Goal: Use online tool/utility: Utilize a website feature to perform a specific function

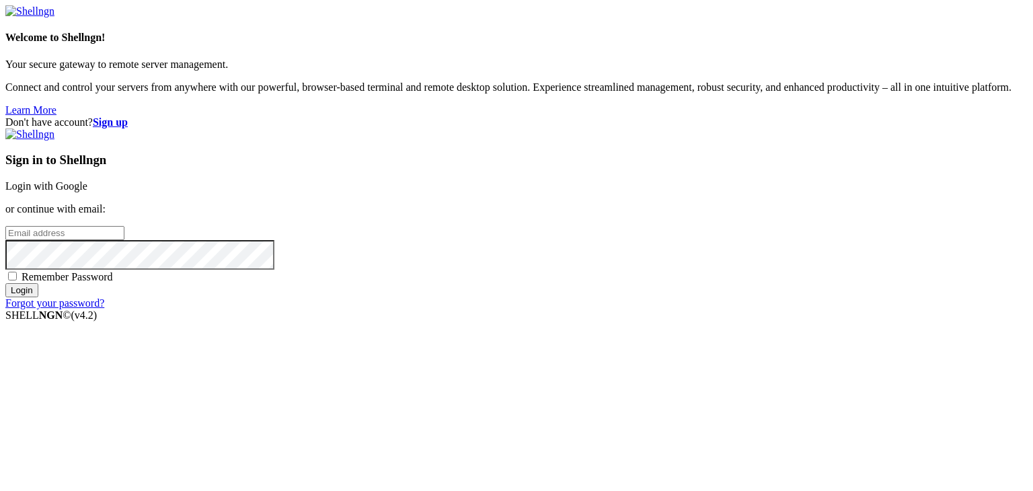
click at [124, 240] on input "email" at bounding box center [64, 233] width 119 height 14
type input "[EMAIL_ADDRESS][DOMAIN_NAME]"
click at [113, 282] on span "Remember Password" at bounding box center [67, 276] width 91 height 11
click at [17, 280] on input "Remember Password" at bounding box center [12, 276] width 9 height 9
checkbox input "true"
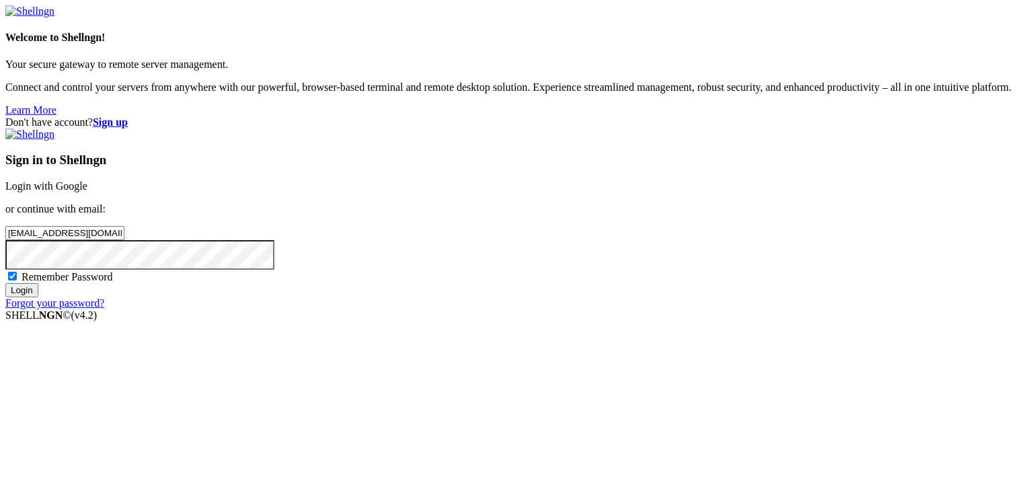
click at [38, 297] on input "Login" at bounding box center [21, 290] width 33 height 14
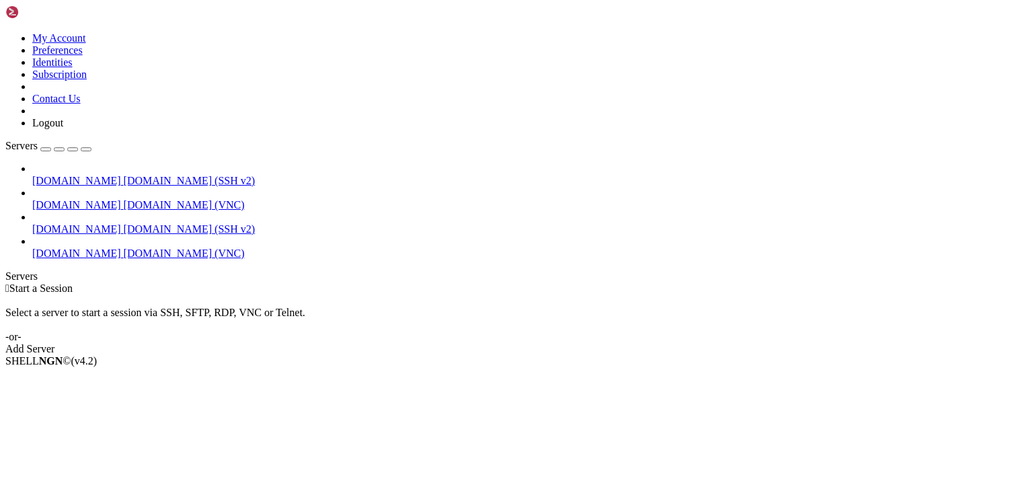
click at [49, 247] on span "[DOMAIN_NAME]" at bounding box center [76, 252] width 89 height 11
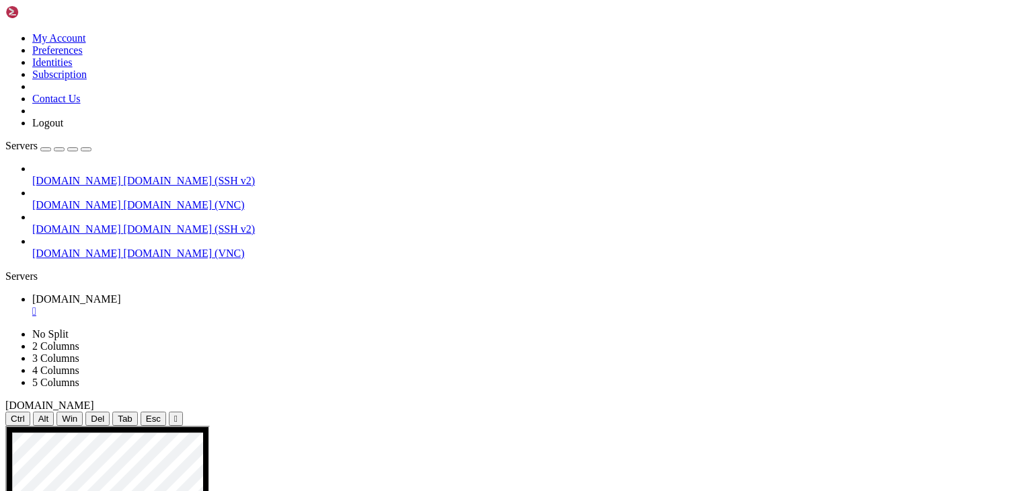
click at [86, 149] on icon "button" at bounding box center [86, 149] width 0 height 0
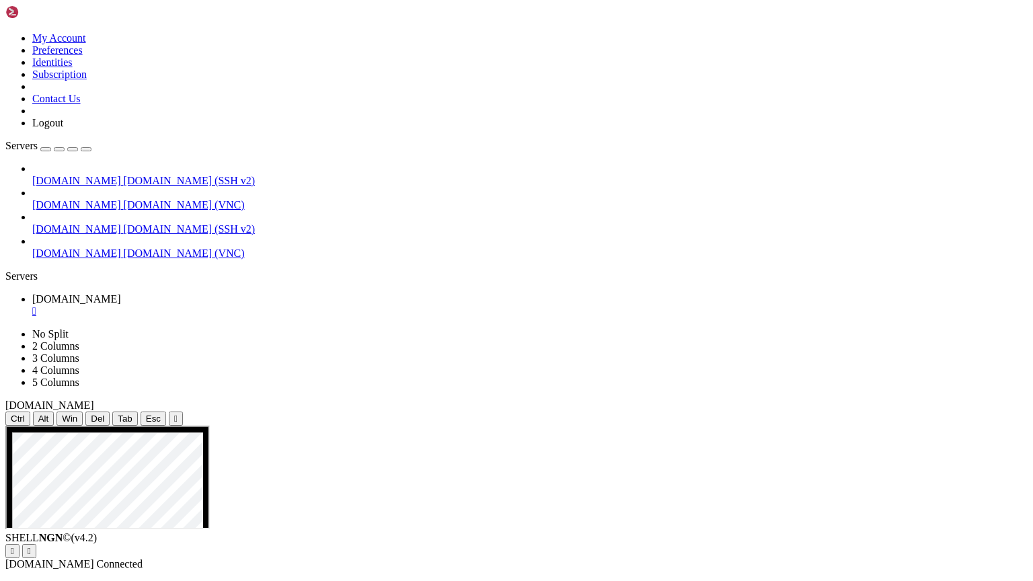
drag, startPoint x: 781, startPoint y: 938, endPoint x: 743, endPoint y: 941, distance: 38.5
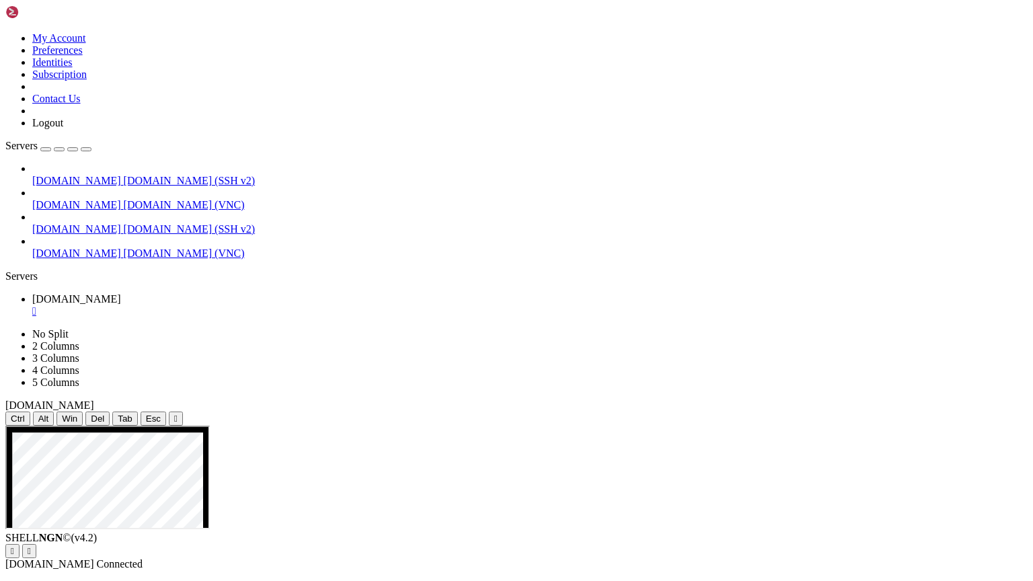
drag, startPoint x: 212, startPoint y: 489, endPoint x: 369, endPoint y: 508, distance: 157.8
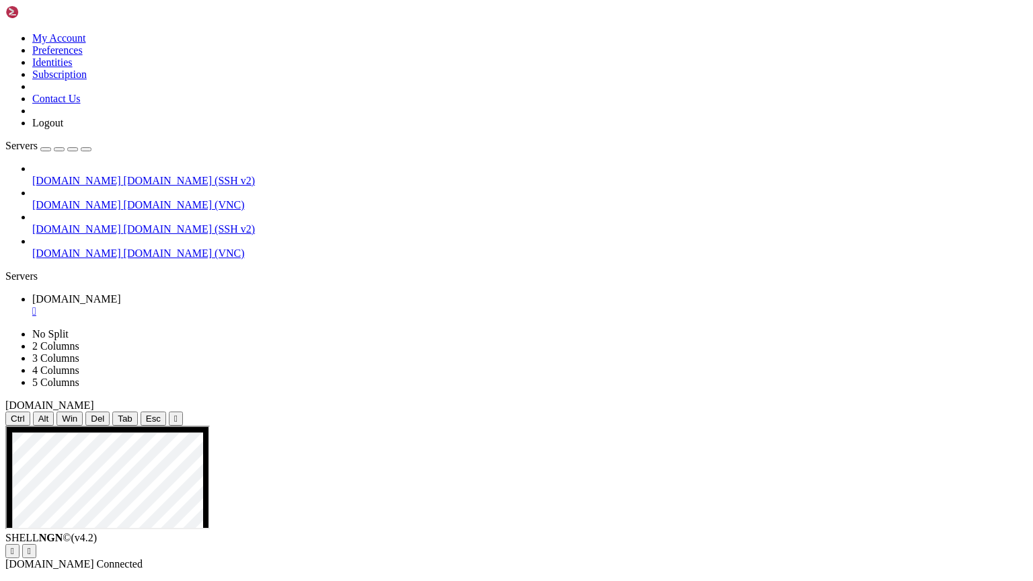
click at [59, 490] on button "Reconnect" at bounding box center [32, 565] width 54 height 14
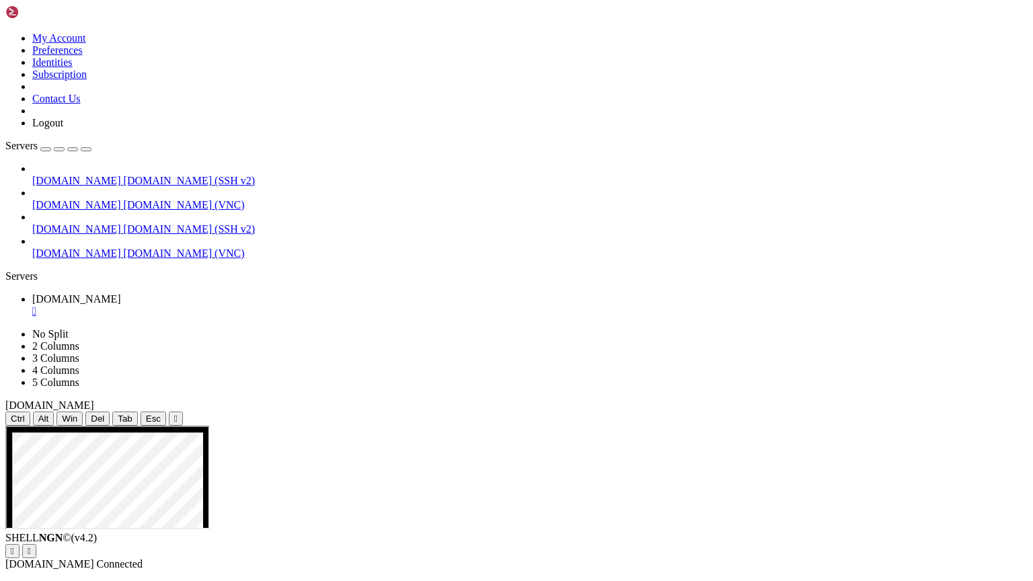
drag, startPoint x: 67, startPoint y: 453, endPoint x: 968, endPoint y: 547, distance: 906.0
drag, startPoint x: 968, startPoint y: 547, endPoint x: 821, endPoint y: 520, distance: 149.2
drag, startPoint x: 957, startPoint y: 522, endPoint x: 1009, endPoint y: 519, distance: 52.5
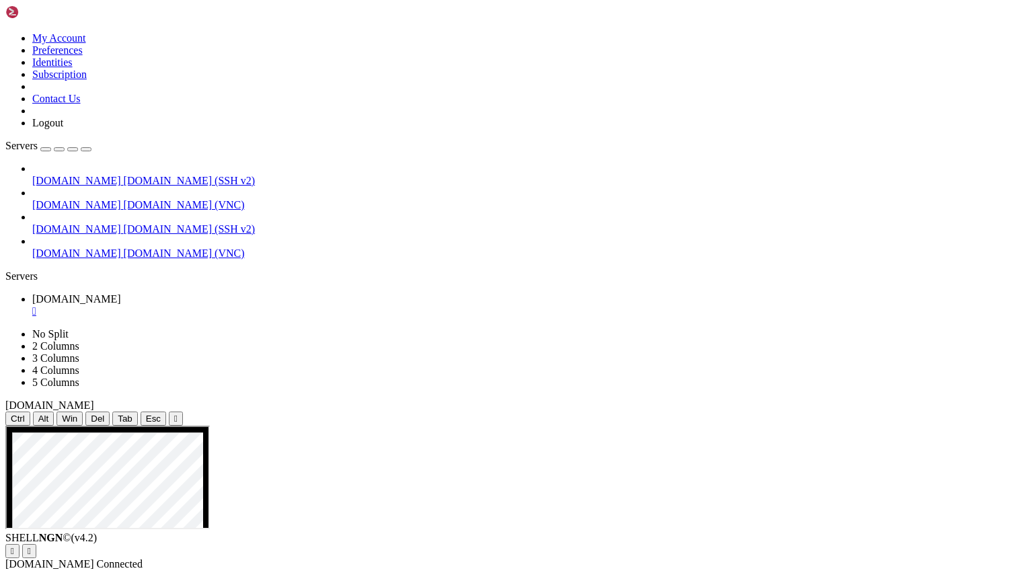
drag, startPoint x: 396, startPoint y: 457, endPoint x: 29, endPoint y: 477, distance: 367.7
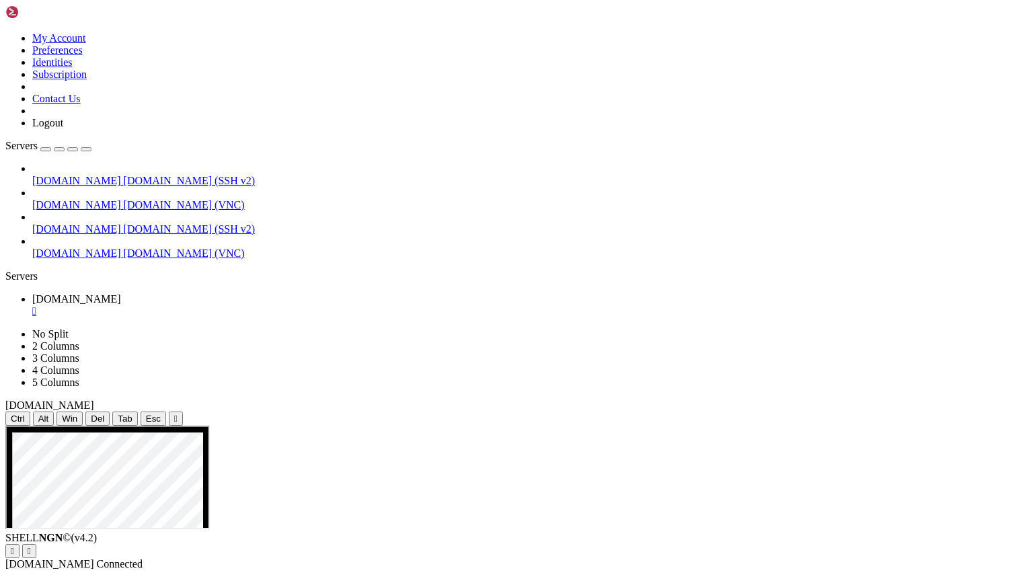
drag, startPoint x: 623, startPoint y: 449, endPoint x: -14, endPoint y: 511, distance: 639.9
drag, startPoint x: 239, startPoint y: 452, endPoint x: 1018, endPoint y: 547, distance: 784.5
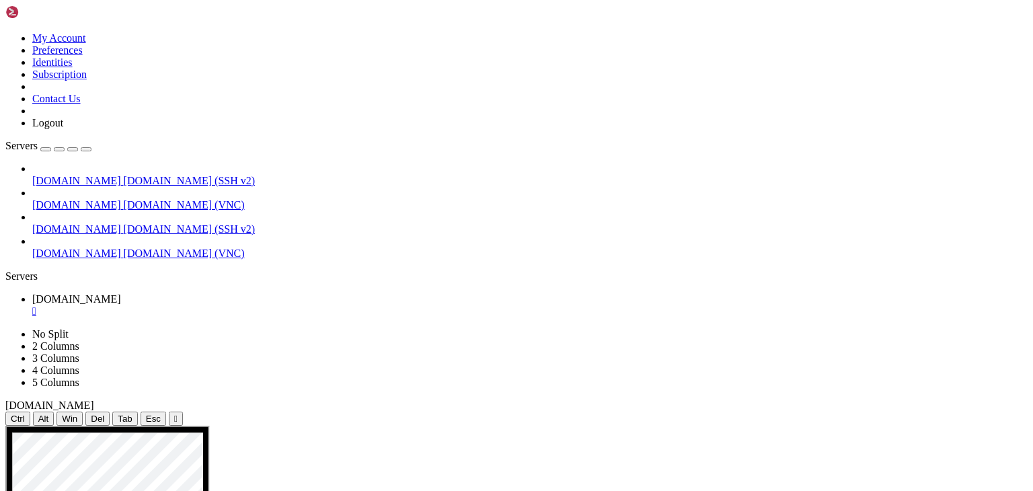
click at [101, 305] on div "" at bounding box center [529, 311] width 995 height 12
